Goal: Answer question/provide support

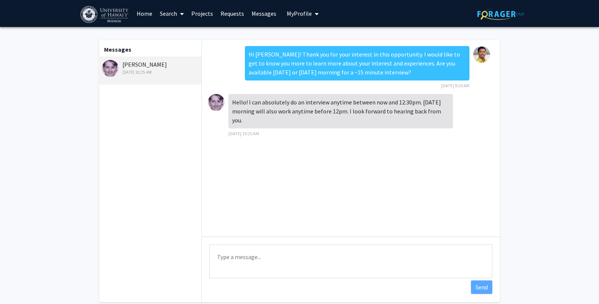
click at [279, 262] on textarea "Type a message" at bounding box center [350, 261] width 283 height 34
type textarea "Great! How about [DATE] at 12:00 pm. My office is [GEOGRAPHIC_DATA][PERSON_NAME…"
click at [481, 287] on button "Send" at bounding box center [481, 286] width 21 height 13
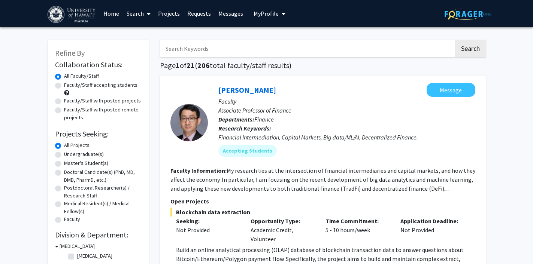
click at [275, 13] on span "My Profile" at bounding box center [265, 13] width 25 height 7
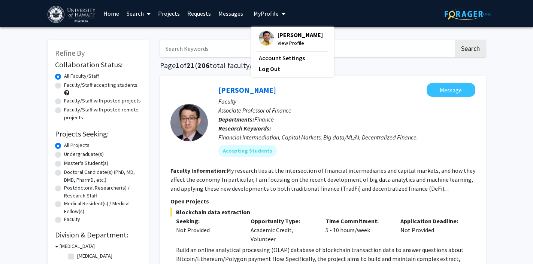
click at [278, 34] on span "[PERSON_NAME]" at bounding box center [299, 35] width 45 height 8
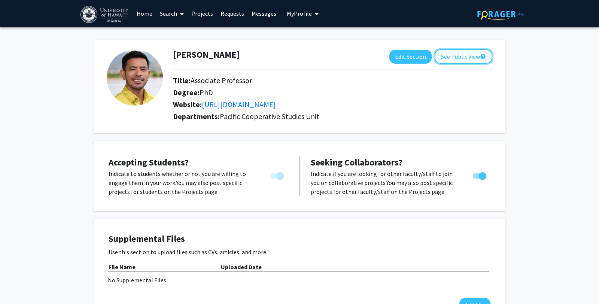
click at [447, 57] on button "See Public View help" at bounding box center [464, 56] width 58 height 14
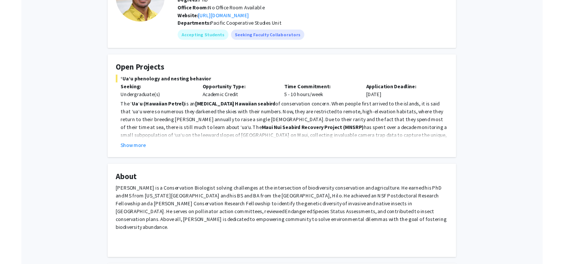
scroll to position [76, 0]
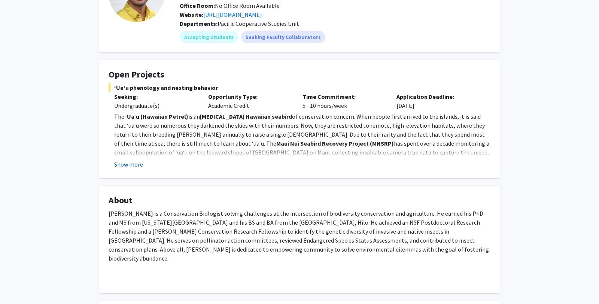
click at [133, 165] on button "Show more" at bounding box center [128, 164] width 29 height 9
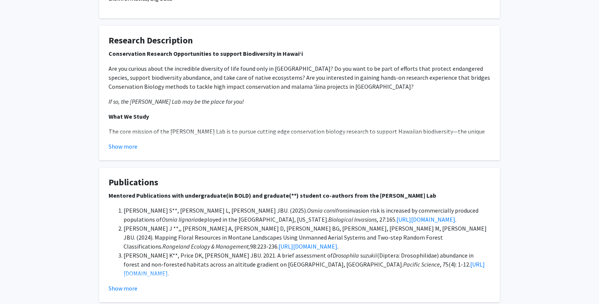
scroll to position [629, 0]
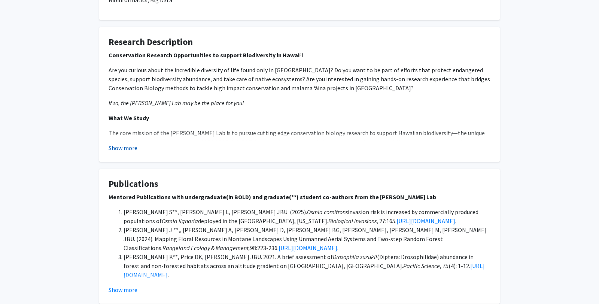
click at [116, 143] on button "Show more" at bounding box center [123, 147] width 29 height 9
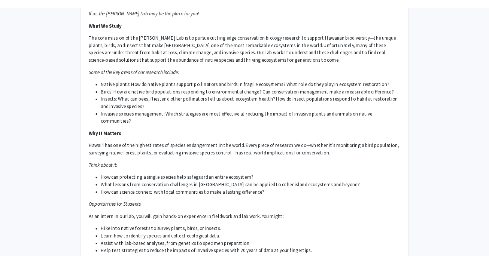
scroll to position [725, 0]
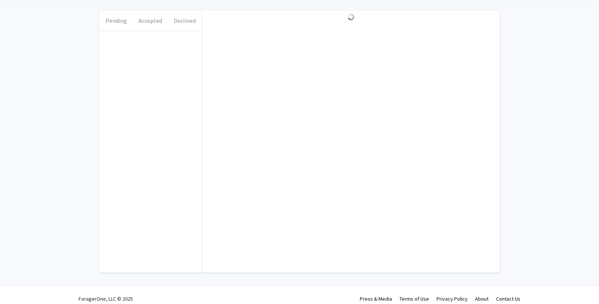
scroll to position [37, 0]
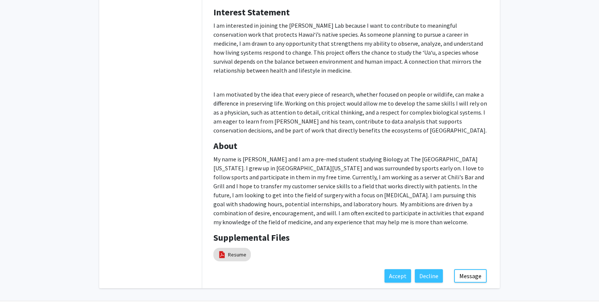
scroll to position [134, 0]
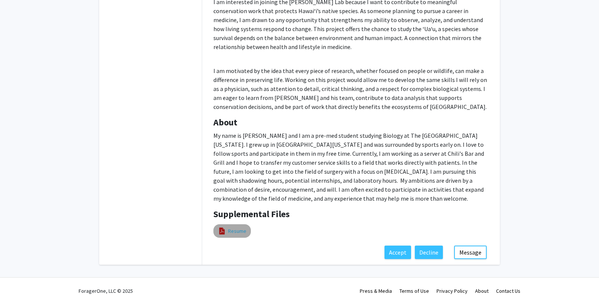
click at [232, 231] on link "Resume" at bounding box center [237, 231] width 18 height 8
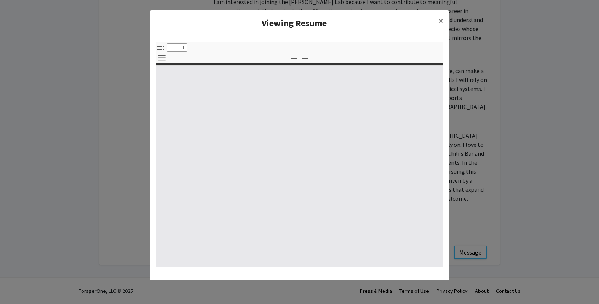
select select "custom"
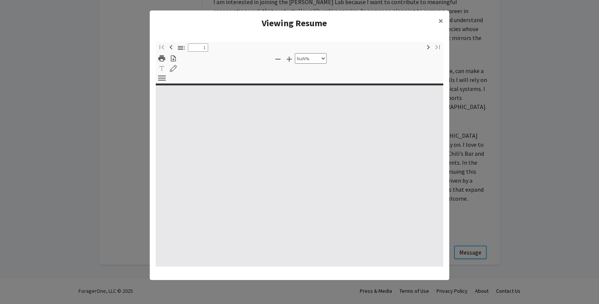
type input "0"
select select "custom"
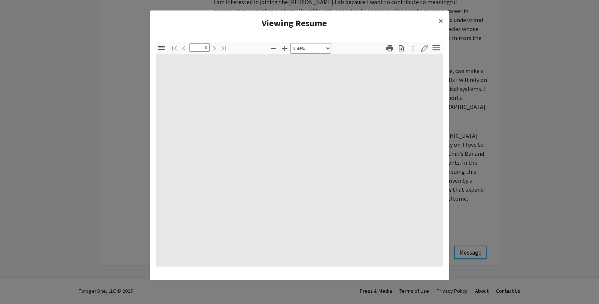
type input "1"
select select "auto"
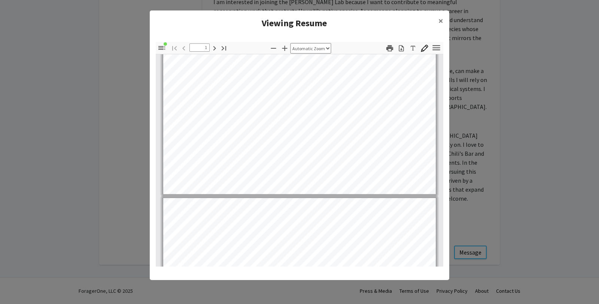
scroll to position [217, 0]
type input "1"
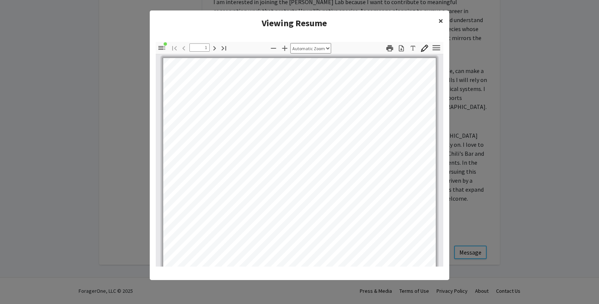
click at [442, 20] on span "×" at bounding box center [440, 21] width 5 height 12
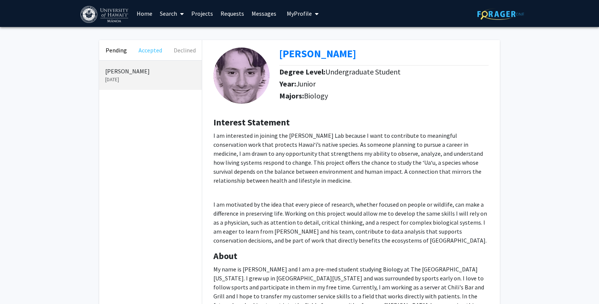
click at [146, 52] on button "Accepted" at bounding box center [150, 50] width 34 height 20
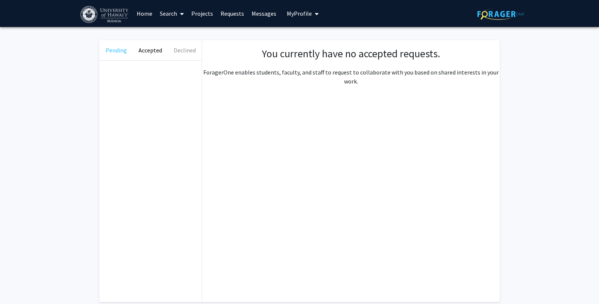
click at [114, 52] on button "Pending" at bounding box center [116, 50] width 34 height 20
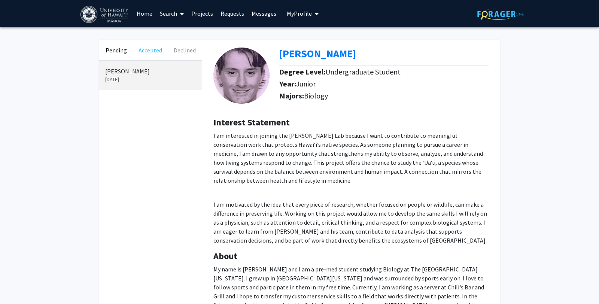
click at [152, 52] on button "Accepted" at bounding box center [150, 50] width 34 height 20
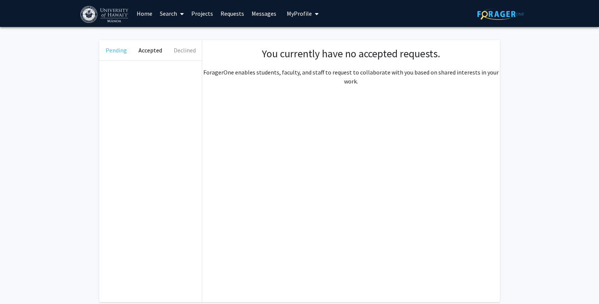
click at [122, 51] on button "Pending" at bounding box center [116, 50] width 34 height 20
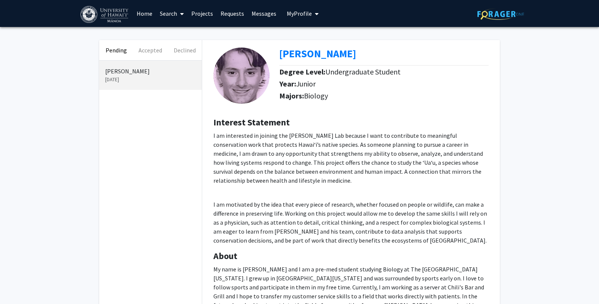
scroll to position [134, 0]
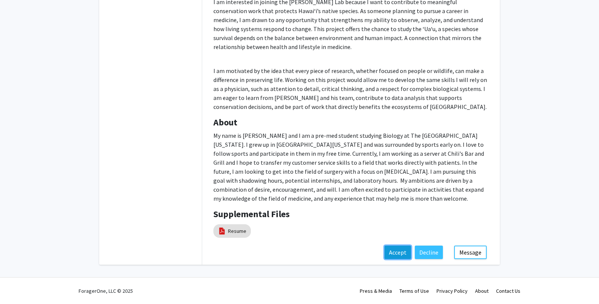
click at [398, 253] on button "Accept" at bounding box center [397, 252] width 27 height 13
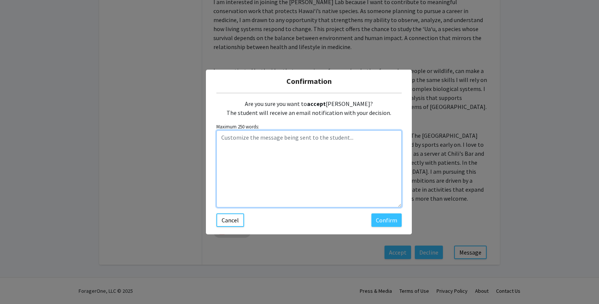
click at [297, 170] on textarea "Customize the message being sent to the student..." at bounding box center [308, 168] width 185 height 77
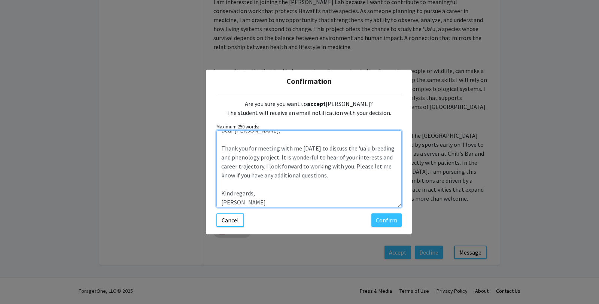
scroll to position [9, 0]
drag, startPoint x: 238, startPoint y: 164, endPoint x: 270, endPoint y: 159, distance: 32.5
click at [265, 161] on textarea "Dear [PERSON_NAME], Thank you for meeting with me [DATE] to discuss the 'ua'u b…" at bounding box center [308, 168] width 185 height 77
click at [337, 185] on textarea "Dear [PERSON_NAME], Thank you for meeting with me [DATE] to discuss the 'ua'u b…" at bounding box center [308, 168] width 185 height 77
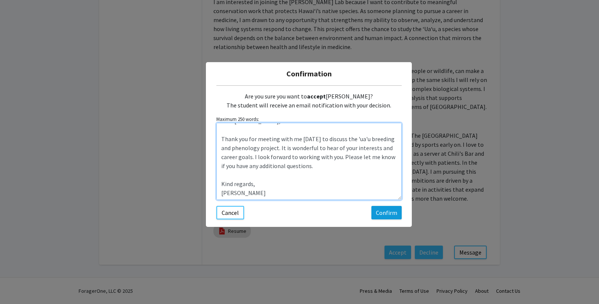
type textarea "Dear [PERSON_NAME], Thank you for meeting with me [DATE] to discuss the 'ua'u b…"
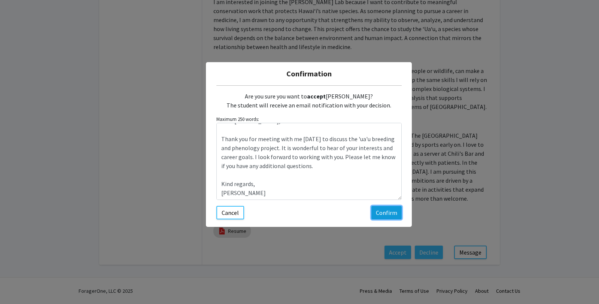
click at [385, 211] on button "Confirm" at bounding box center [386, 212] width 30 height 13
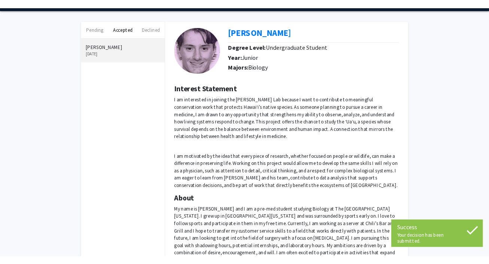
scroll to position [0, 0]
